Goal: Information Seeking & Learning: Learn about a topic

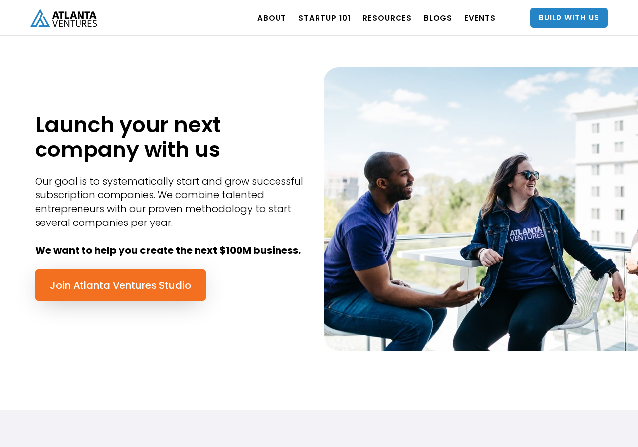
scroll to position [401, 0]
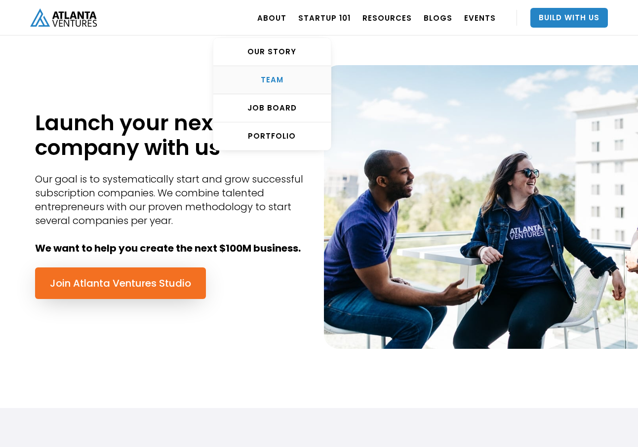
click at [281, 75] on div "TEAM" at bounding box center [272, 80] width 118 height 10
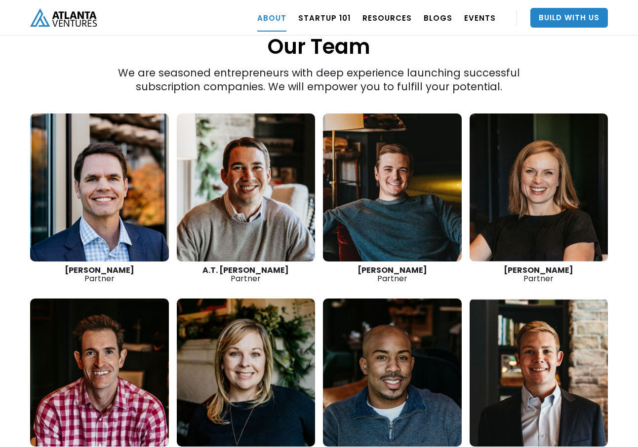
scroll to position [1364, 0]
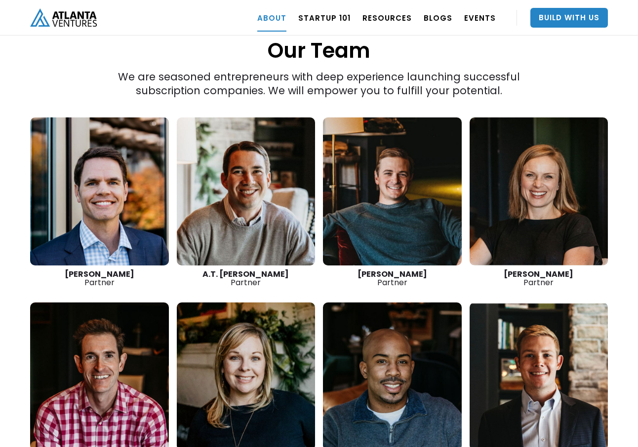
click at [116, 176] on link at bounding box center [99, 192] width 139 height 148
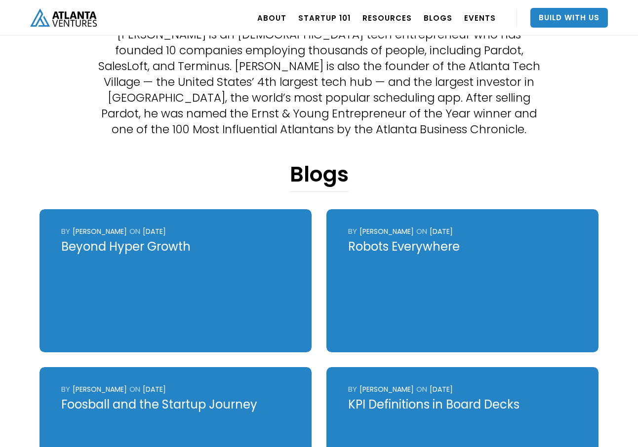
scroll to position [304, 0]
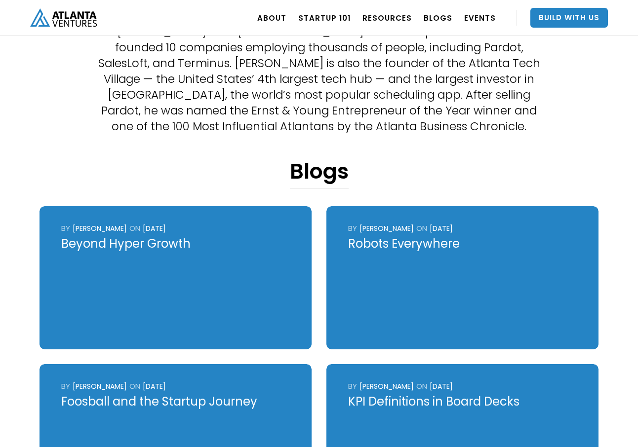
click at [410, 245] on div "Robots Everywhere" at bounding box center [462, 244] width 229 height 16
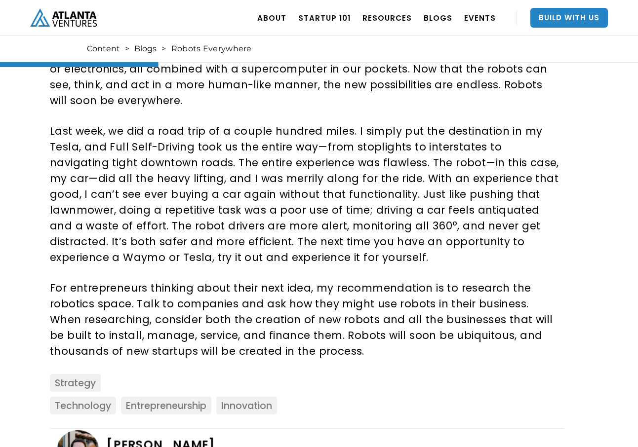
scroll to position [344, 0]
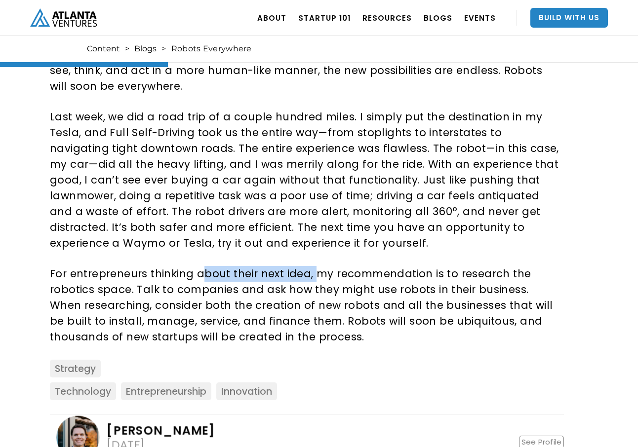
drag, startPoint x: 197, startPoint y: 260, endPoint x: 310, endPoint y: 260, distance: 112.6
click at [310, 266] on p "For entrepreneurs thinking about their next idea, my recommendation is to resea…" at bounding box center [305, 305] width 511 height 79
click at [216, 273] on p "For entrepreneurs thinking about their next idea, my recommendation is to resea…" at bounding box center [305, 305] width 511 height 79
click at [165, 277] on p "For entrepreneurs thinking about their next idea, my recommendation is to resea…" at bounding box center [305, 305] width 511 height 79
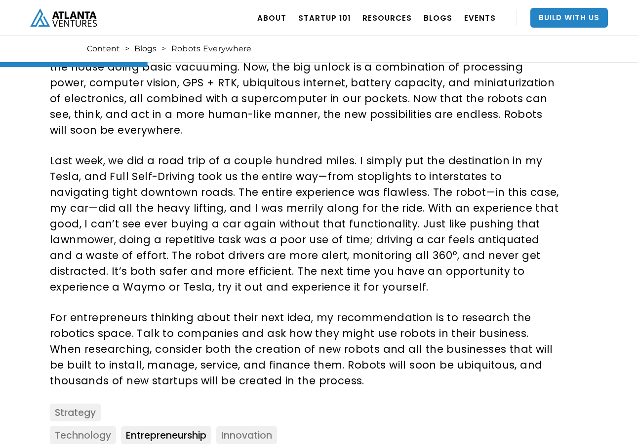
scroll to position [295, 0]
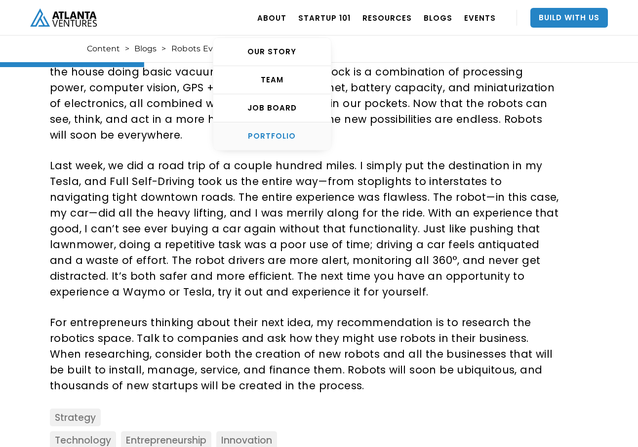
click at [291, 137] on div "PORTFOLIO" at bounding box center [272, 136] width 118 height 10
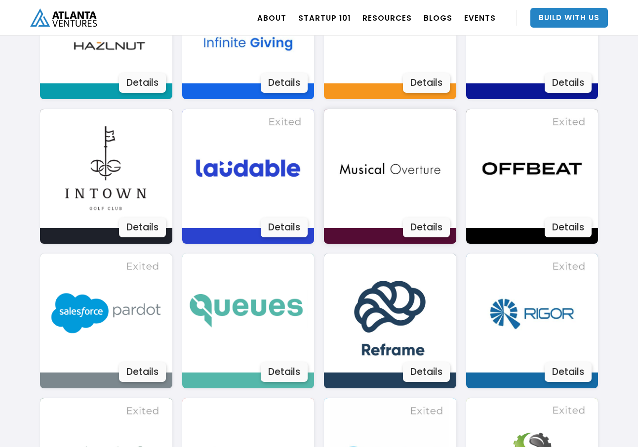
scroll to position [1394, 0]
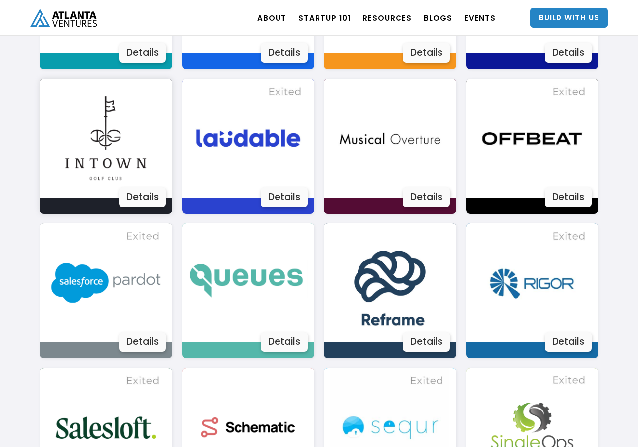
click at [147, 151] on img at bounding box center [105, 138] width 119 height 119
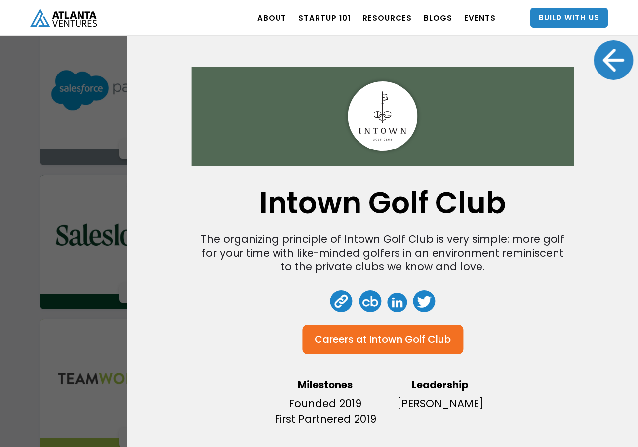
scroll to position [1589, 0]
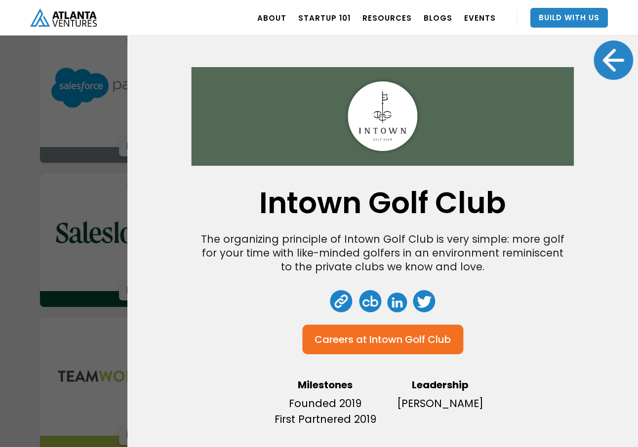
click at [608, 58] on div at bounding box center [612, 59] width 39 height 39
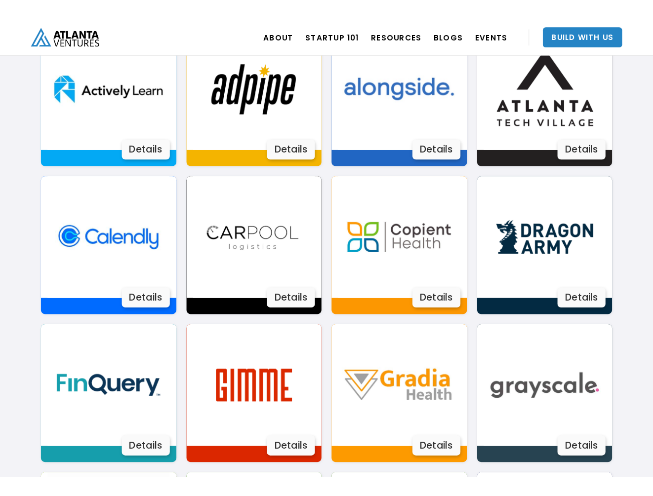
scroll to position [553, 0]
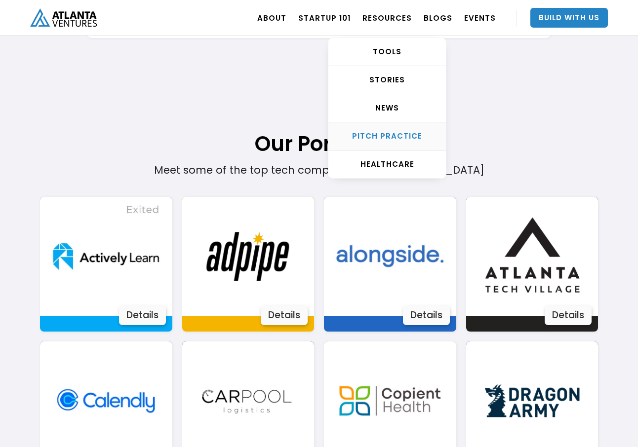
click at [386, 138] on div "Pitch Practice" at bounding box center [387, 136] width 118 height 10
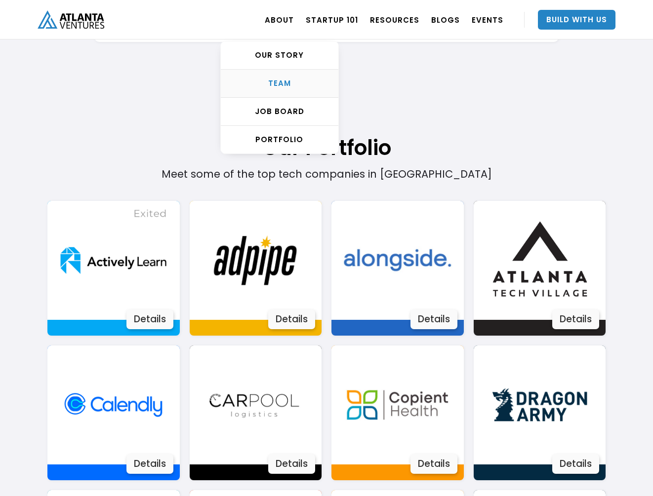
click at [287, 86] on div "TEAM" at bounding box center [280, 84] width 118 height 10
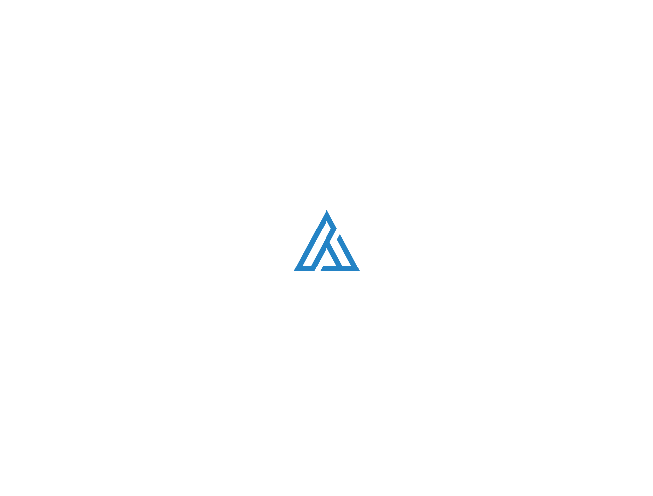
scroll to position [1253, 0]
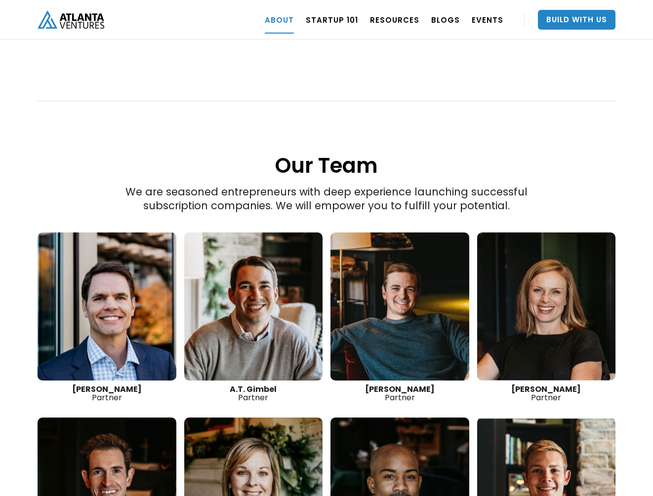
click at [138, 263] on link at bounding box center [107, 307] width 139 height 148
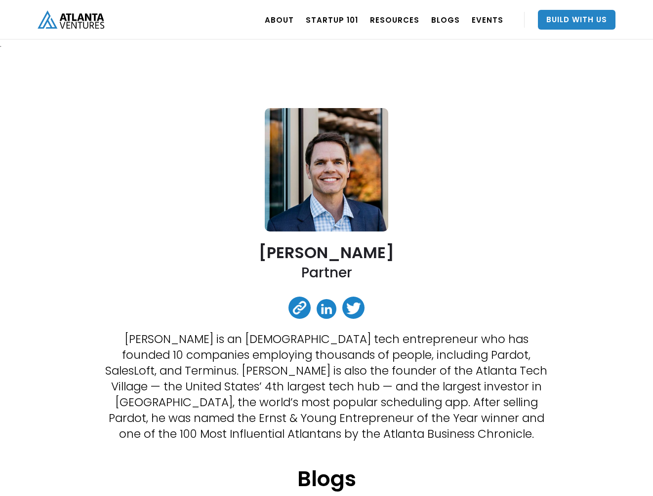
click at [302, 311] on link at bounding box center [299, 308] width 22 height 22
